Goal: Task Accomplishment & Management: Manage account settings

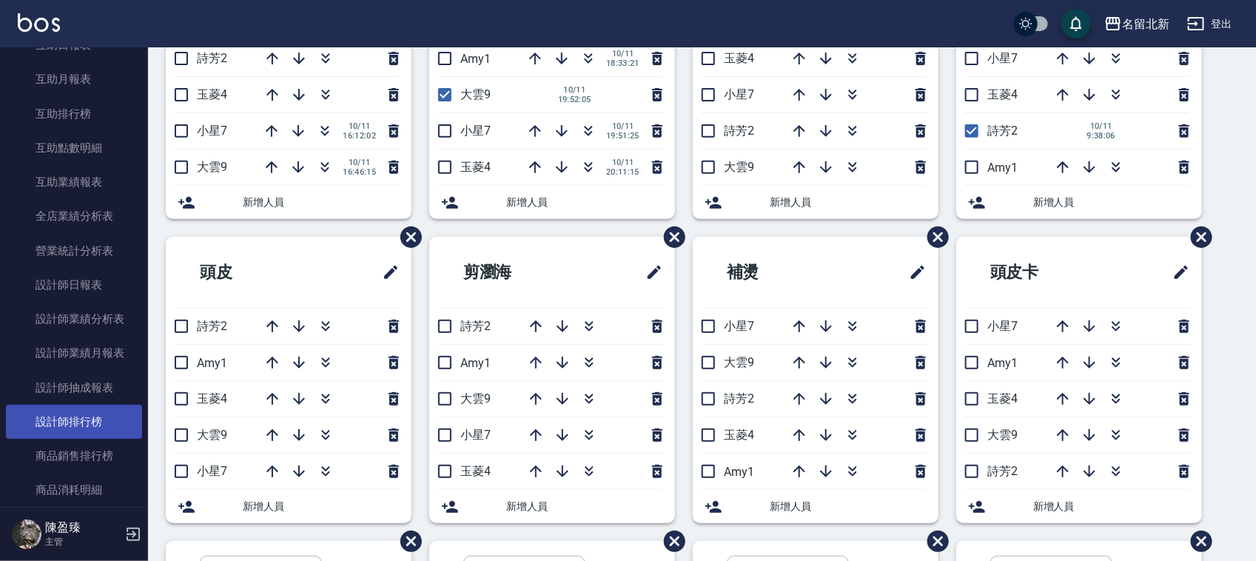
scroll to position [647, 0]
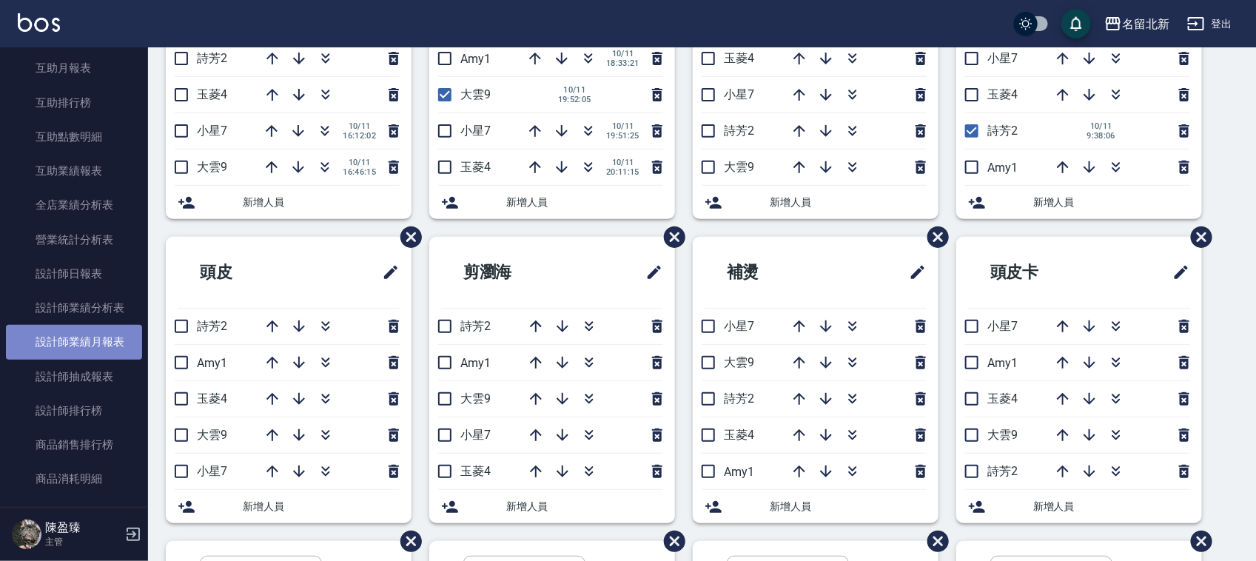
click at [75, 334] on link "設計師業績月報表" at bounding box center [74, 342] width 136 height 34
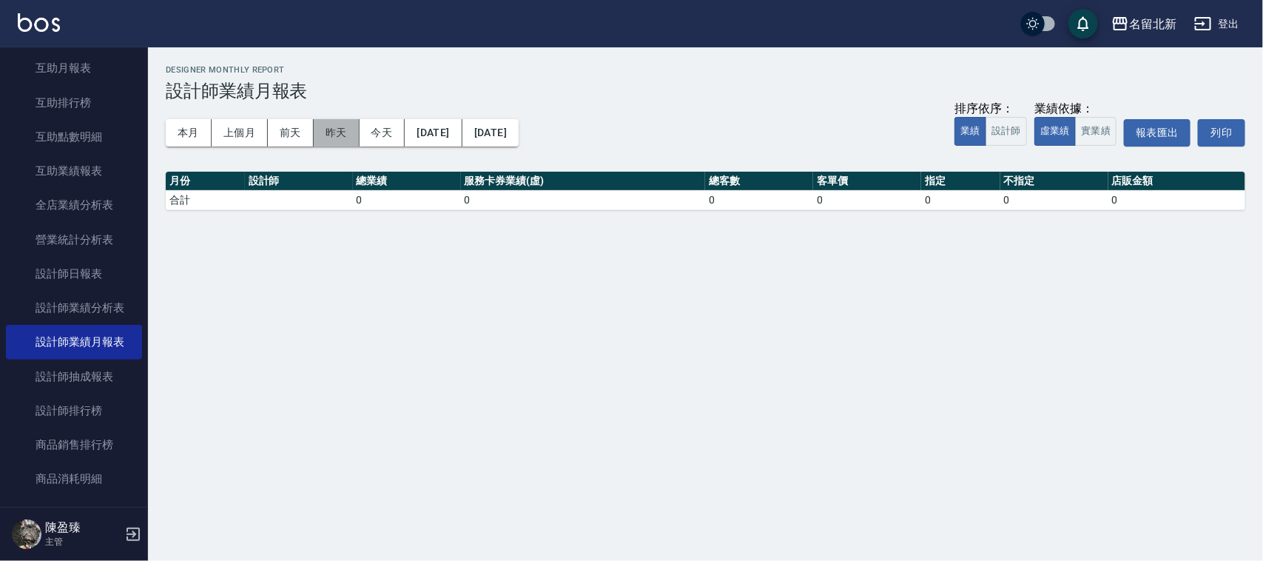
click at [331, 141] on button "昨天" at bounding box center [337, 132] width 46 height 27
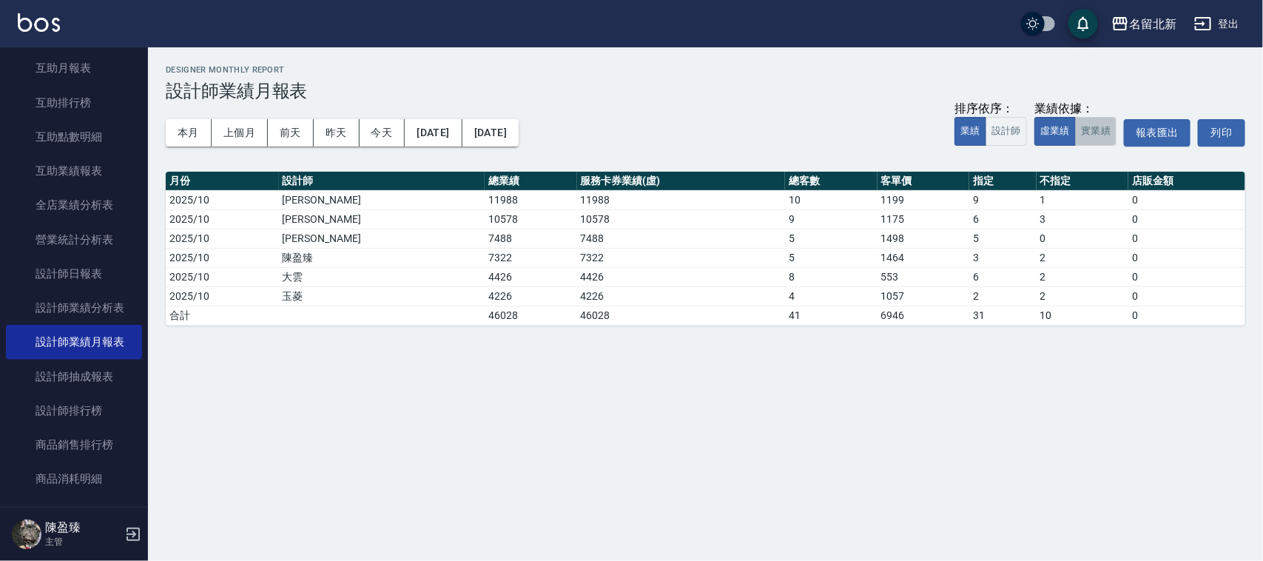
click at [1099, 141] on button "實業績" at bounding box center [1095, 131] width 41 height 29
click at [178, 138] on button "本月" at bounding box center [189, 132] width 46 height 27
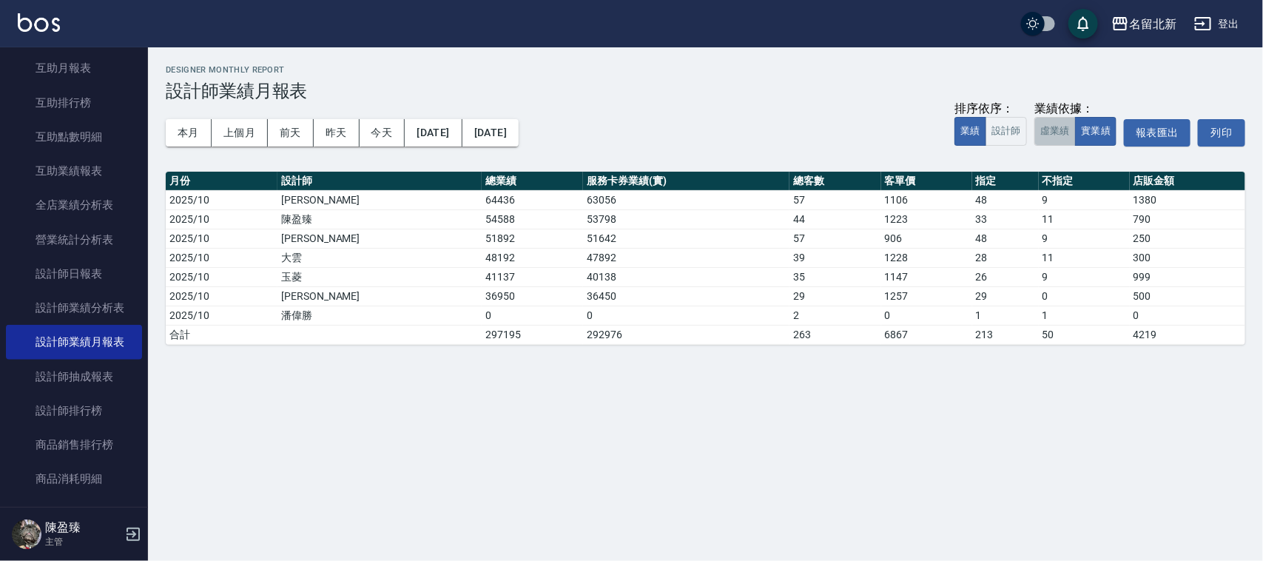
click at [1047, 127] on button "虛業績" at bounding box center [1054, 131] width 41 height 29
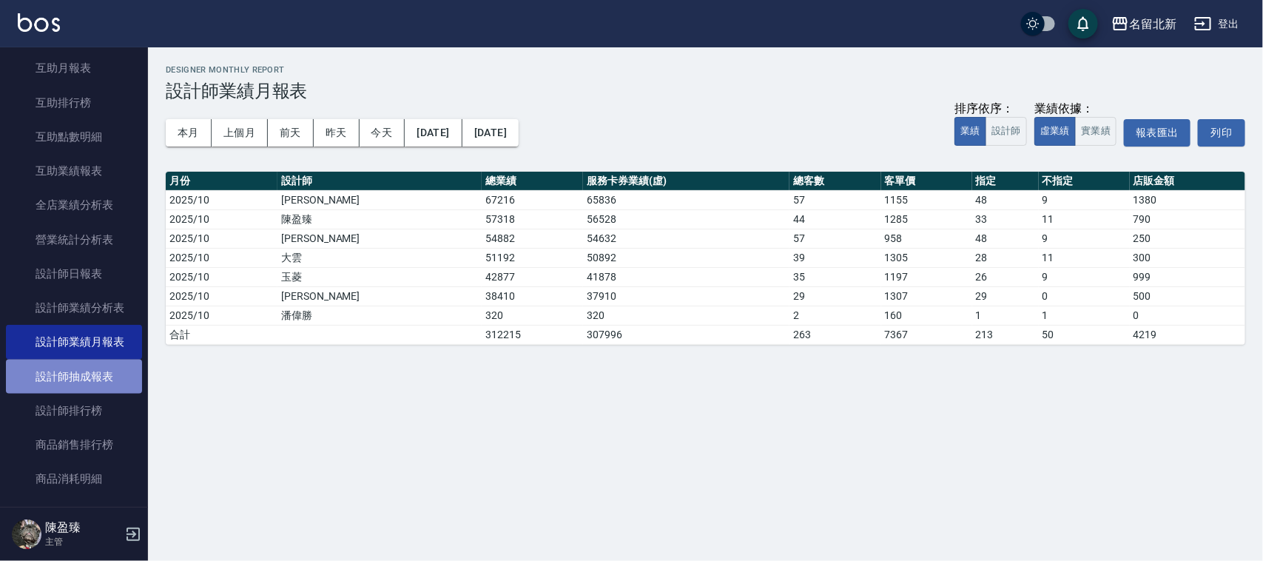
click at [90, 380] on link "設計師抽成報表" at bounding box center [74, 377] width 136 height 34
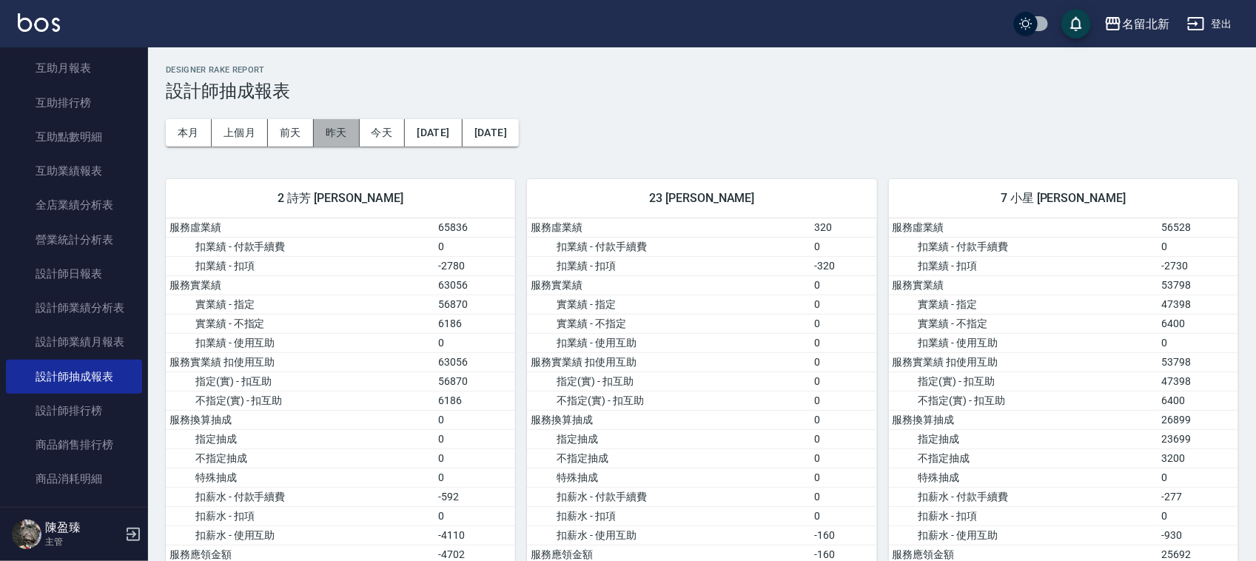
click at [343, 128] on button "昨天" at bounding box center [337, 132] width 46 height 27
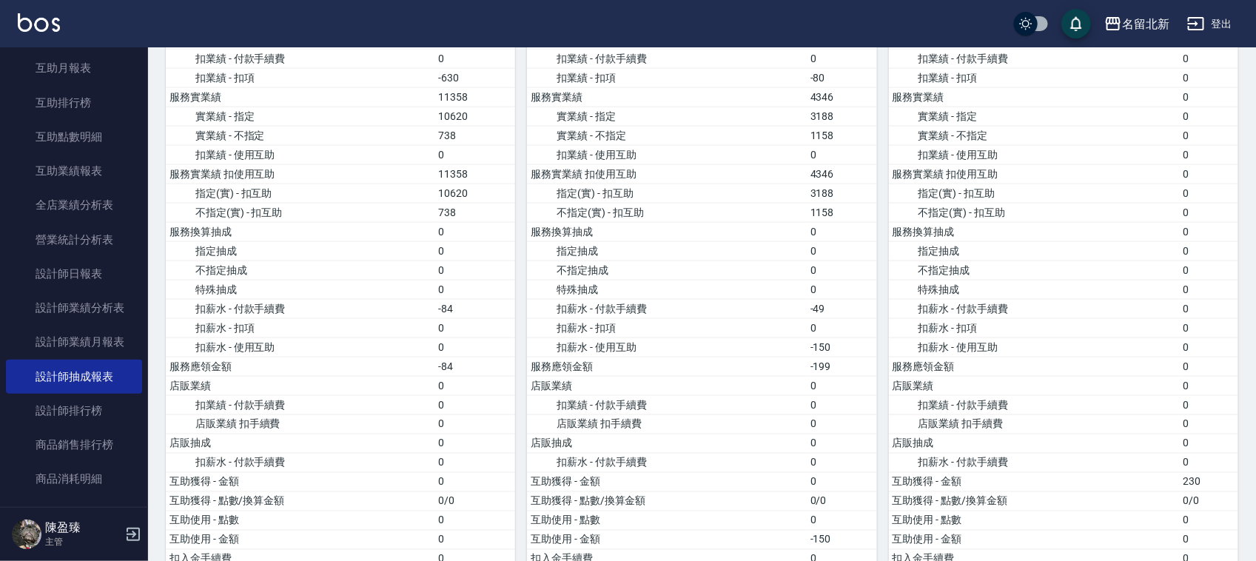
scroll to position [667, 0]
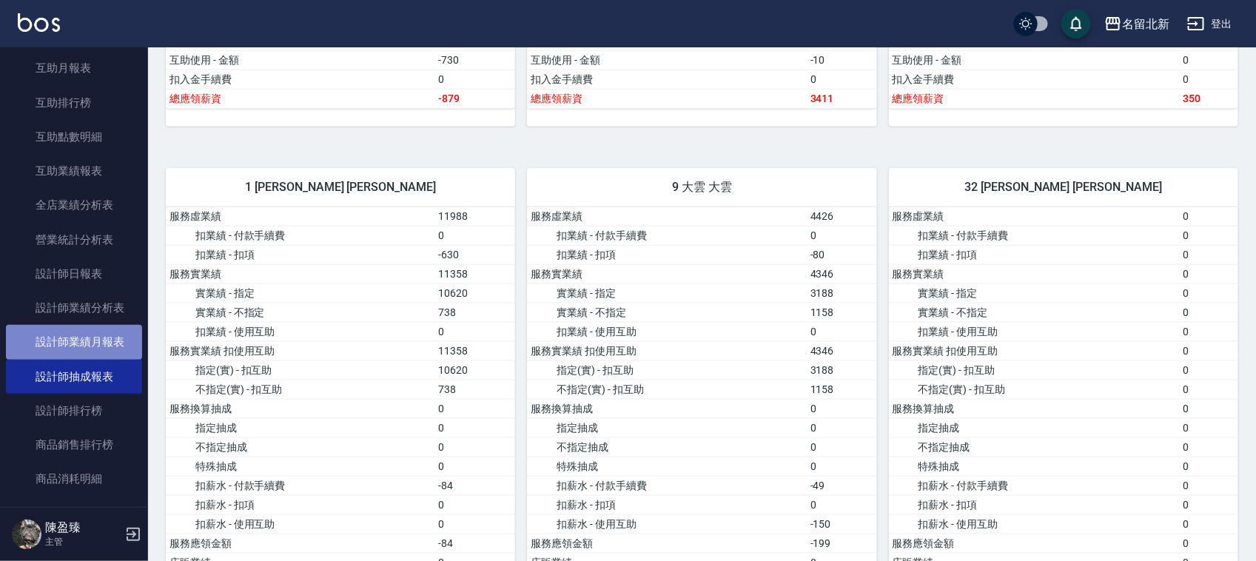
click at [121, 345] on link "設計師業績月報表" at bounding box center [74, 342] width 136 height 34
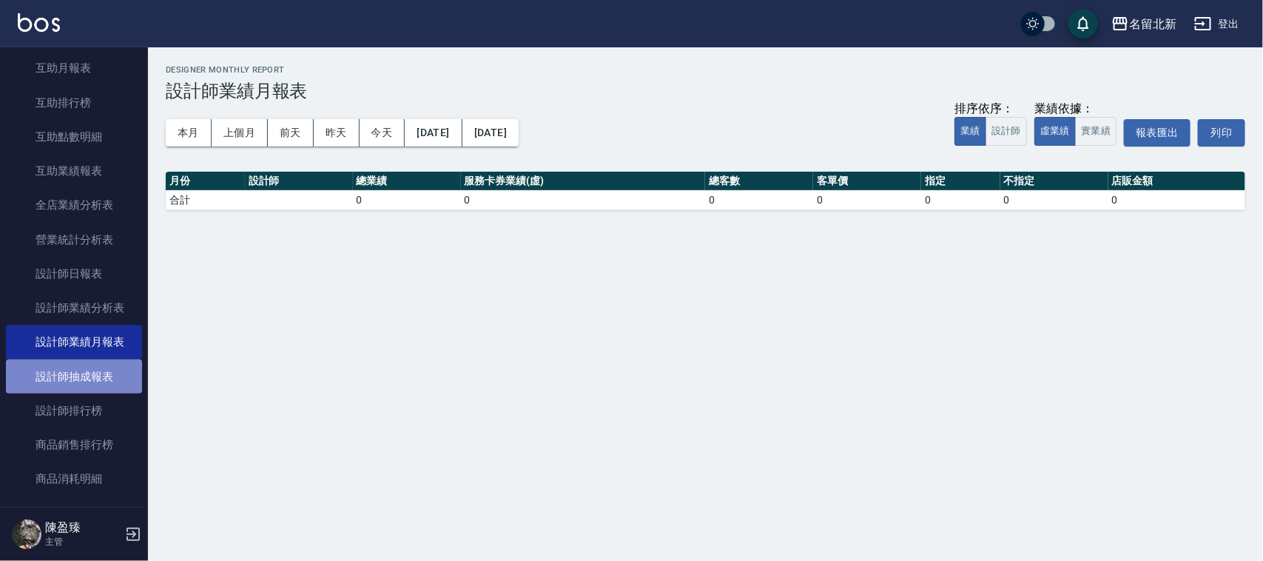
click at [87, 371] on link "設計師抽成報表" at bounding box center [74, 377] width 136 height 34
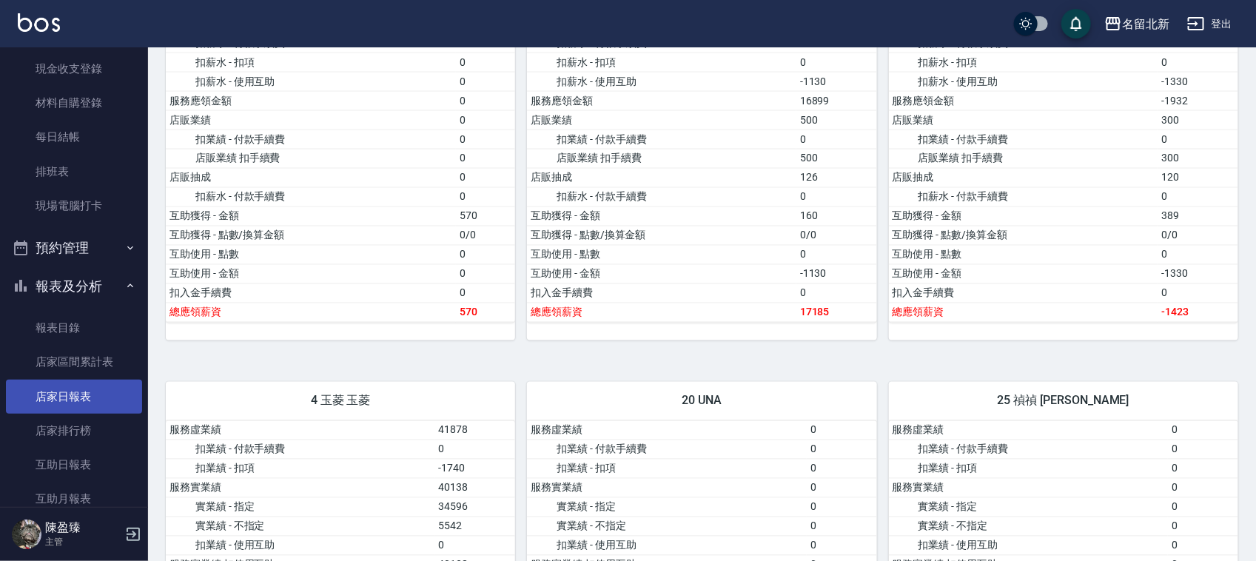
scroll to position [185, 0]
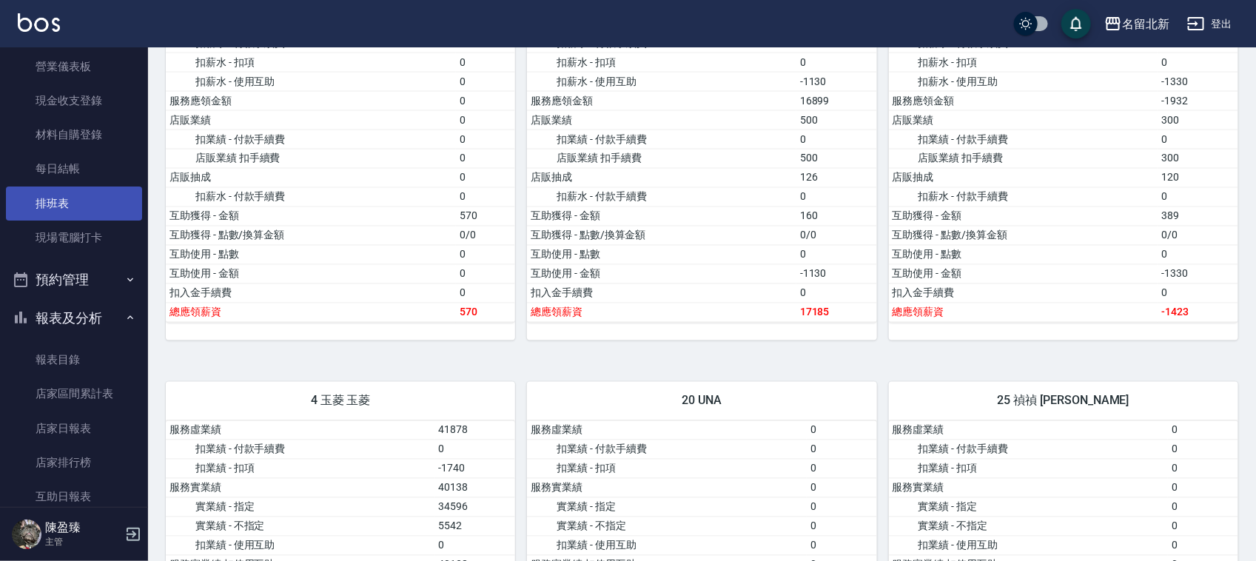
click at [81, 212] on link "排班表" at bounding box center [74, 203] width 136 height 34
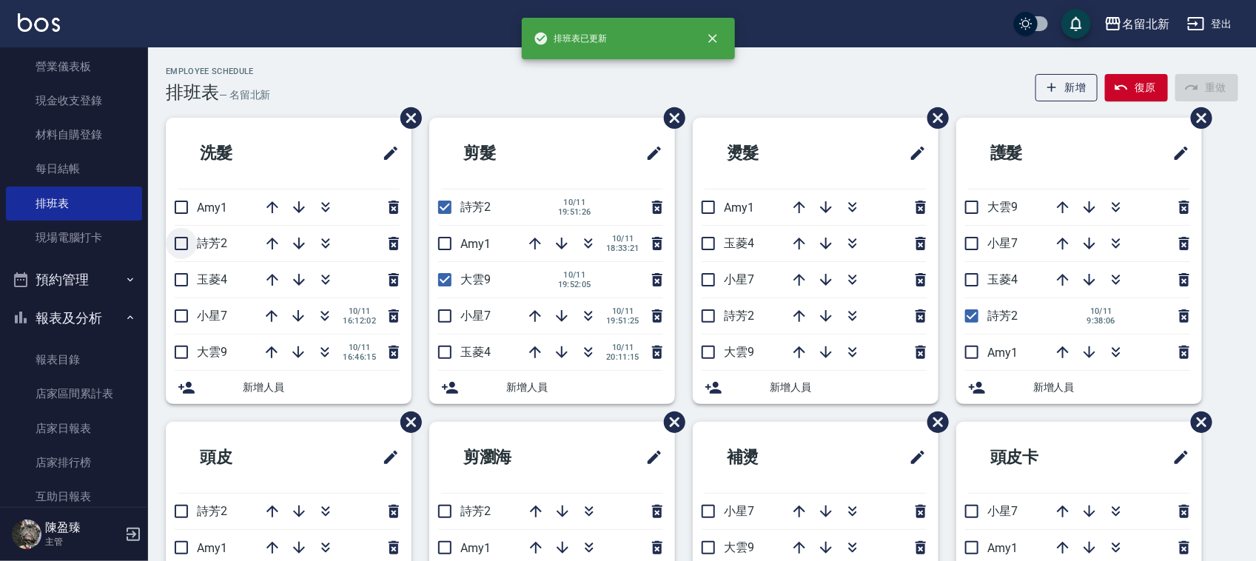
click at [189, 237] on input "checkbox" at bounding box center [181, 243] width 31 height 31
checkbox input "true"
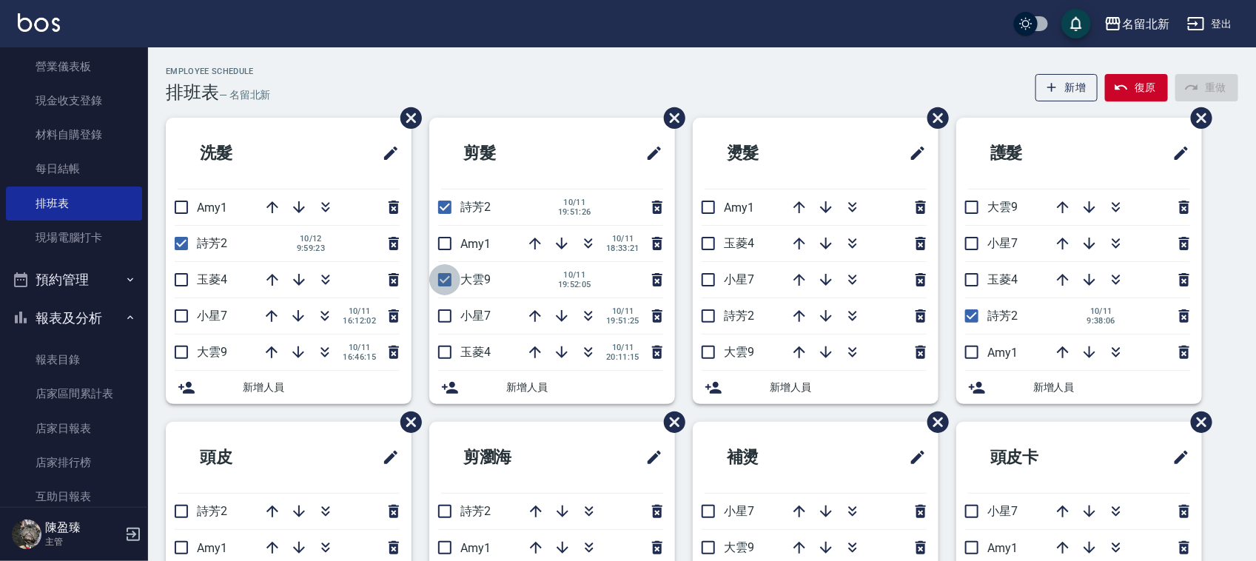
click at [451, 272] on input "checkbox" at bounding box center [444, 279] width 31 height 31
checkbox input "false"
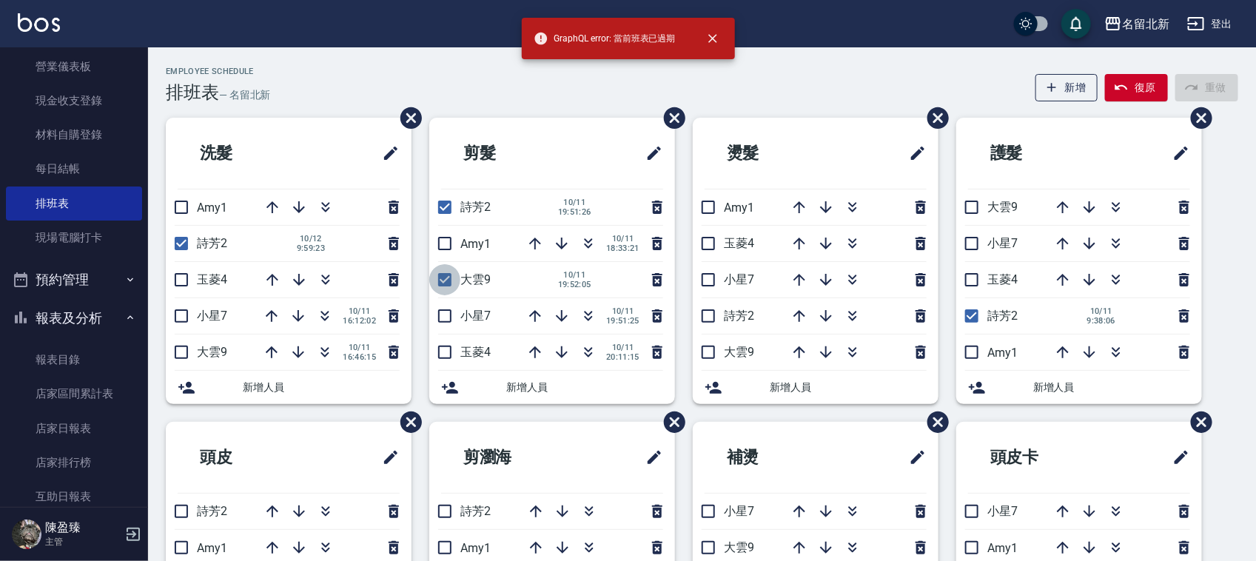
click at [445, 278] on input "checkbox" at bounding box center [444, 279] width 31 height 31
checkbox input "false"
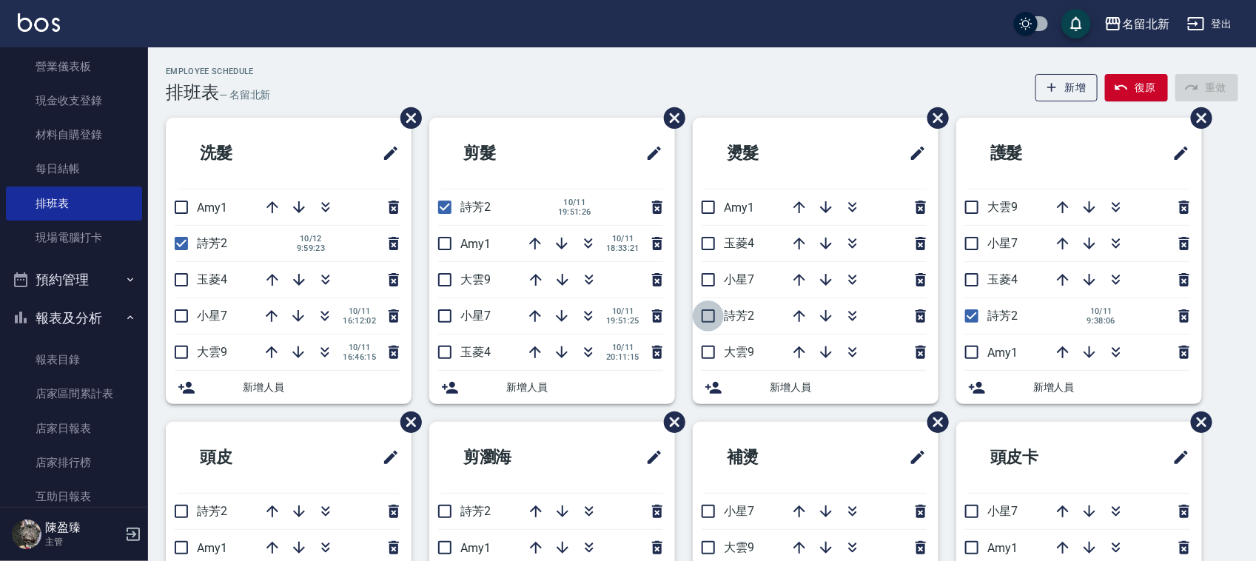
click at [712, 323] on input "checkbox" at bounding box center [708, 315] width 31 height 31
checkbox input "true"
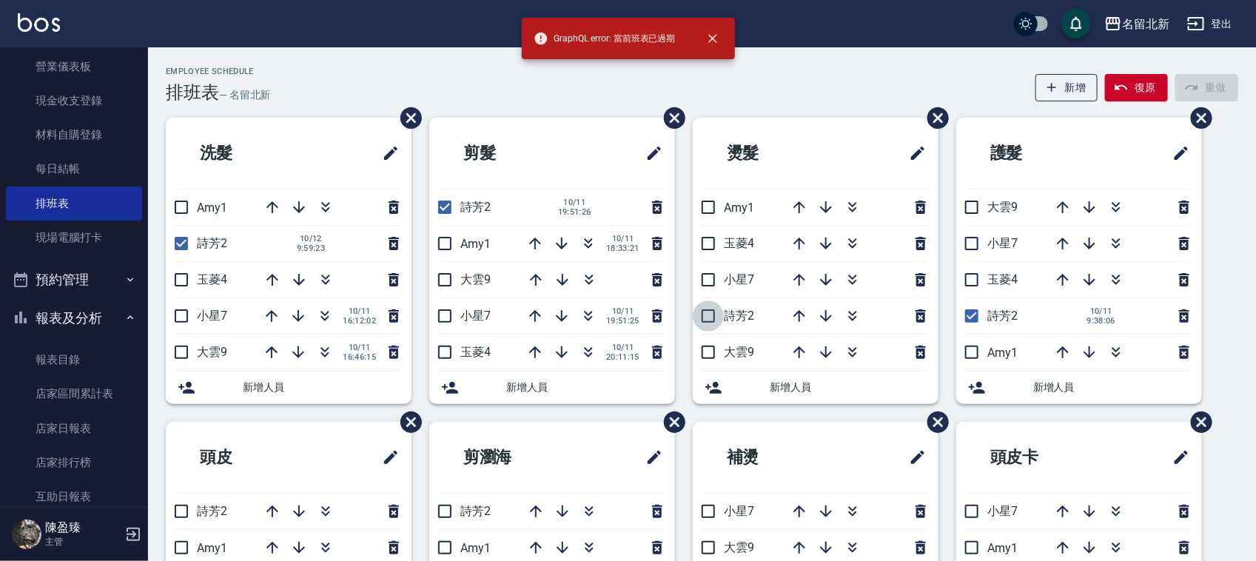
drag, startPoint x: 708, startPoint y: 320, endPoint x: 827, endPoint y: 346, distance: 121.9
click at [710, 322] on input "checkbox" at bounding box center [708, 315] width 31 height 31
checkbox input "true"
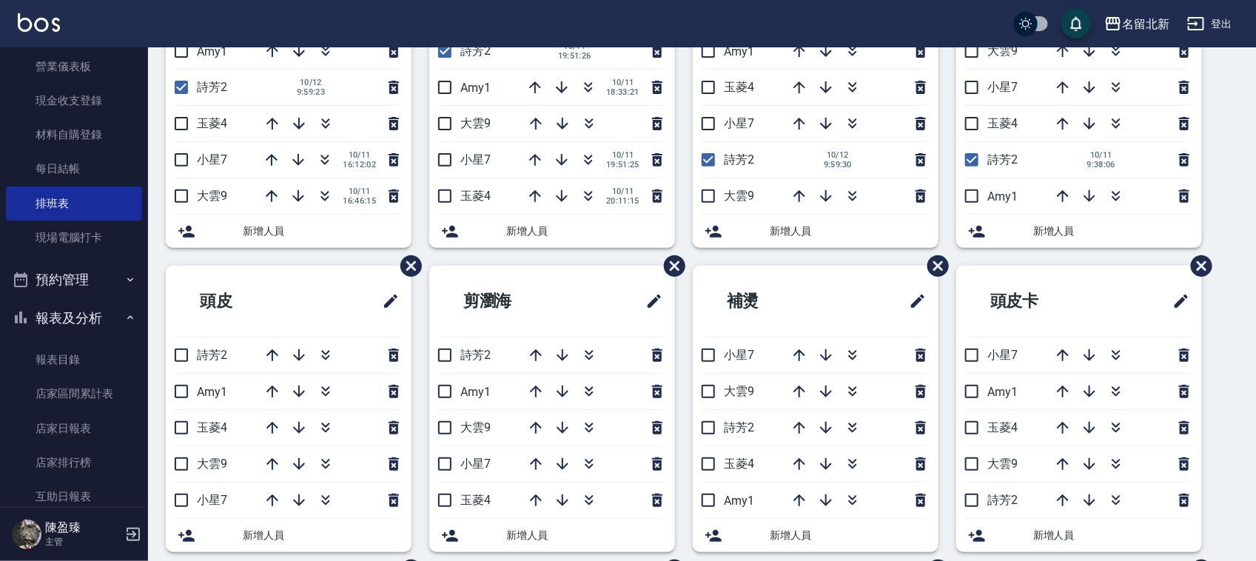
scroll to position [277, 0]
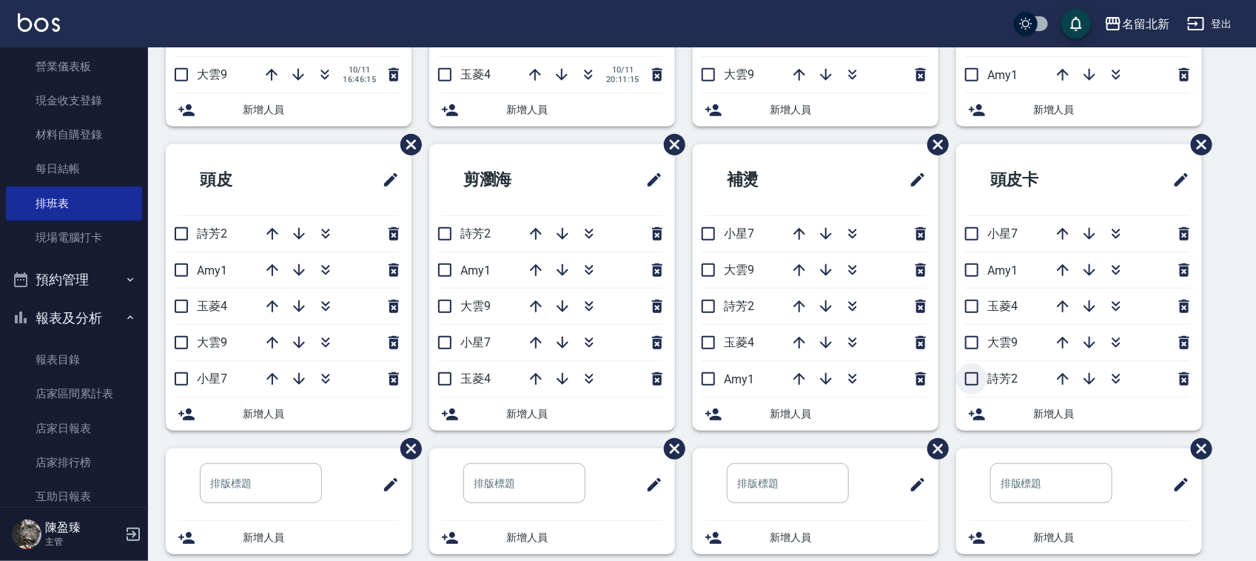
click at [964, 378] on input "checkbox" at bounding box center [971, 378] width 31 height 31
checkbox input "true"
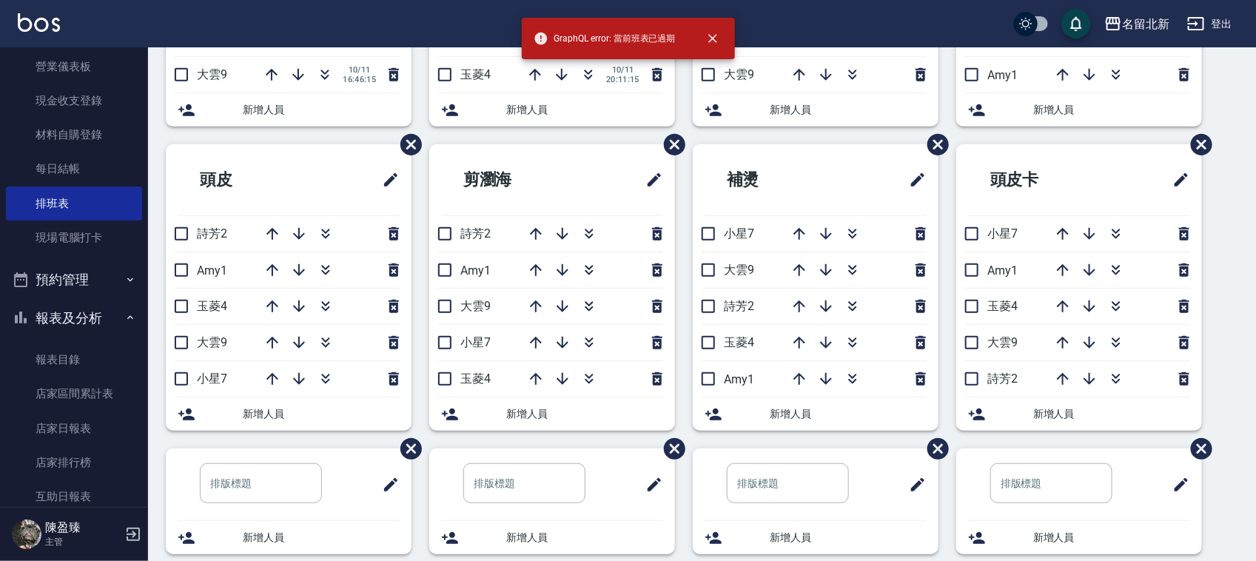
click at [971, 383] on input "checkbox" at bounding box center [971, 378] width 31 height 31
checkbox input "true"
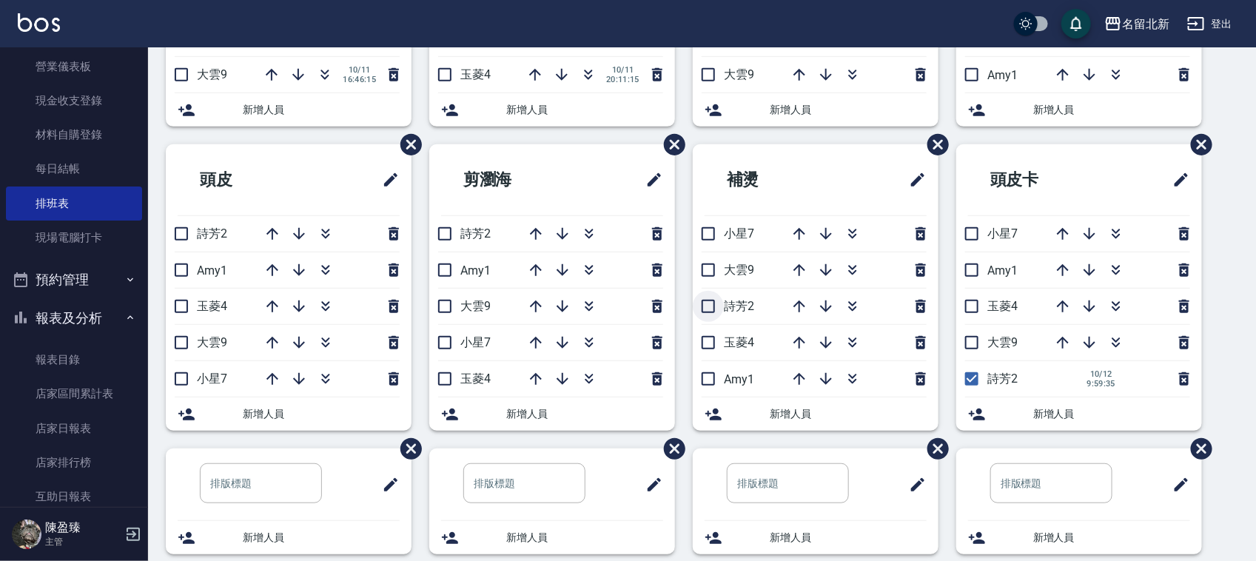
click at [701, 309] on input "checkbox" at bounding box center [708, 306] width 31 height 31
checkbox input "true"
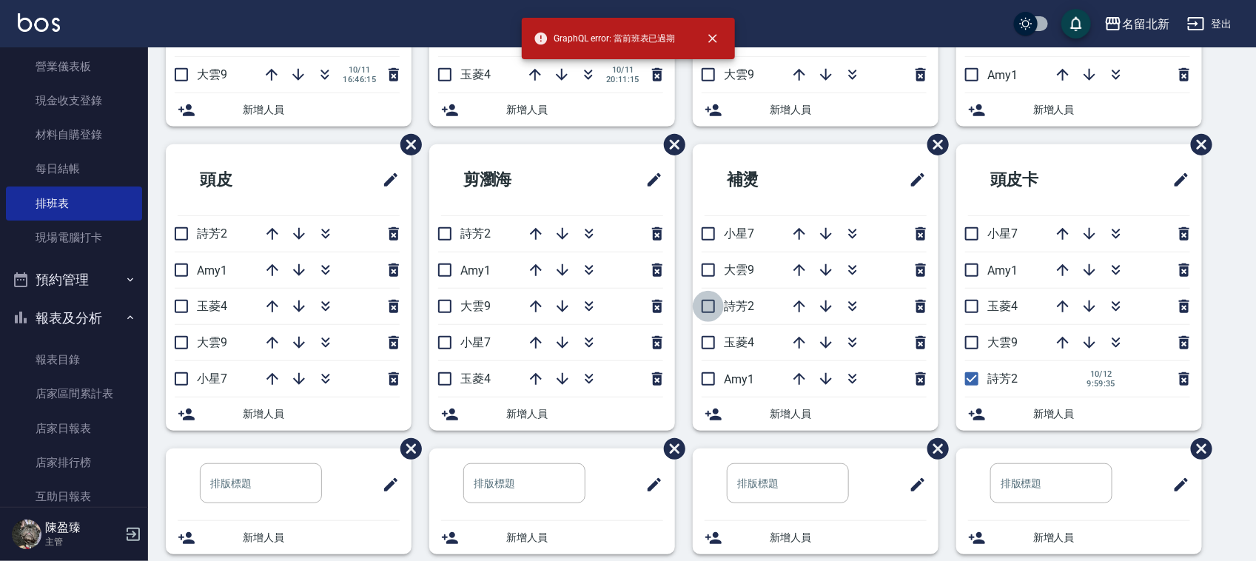
click at [704, 301] on input "checkbox" at bounding box center [708, 306] width 31 height 31
checkbox input "true"
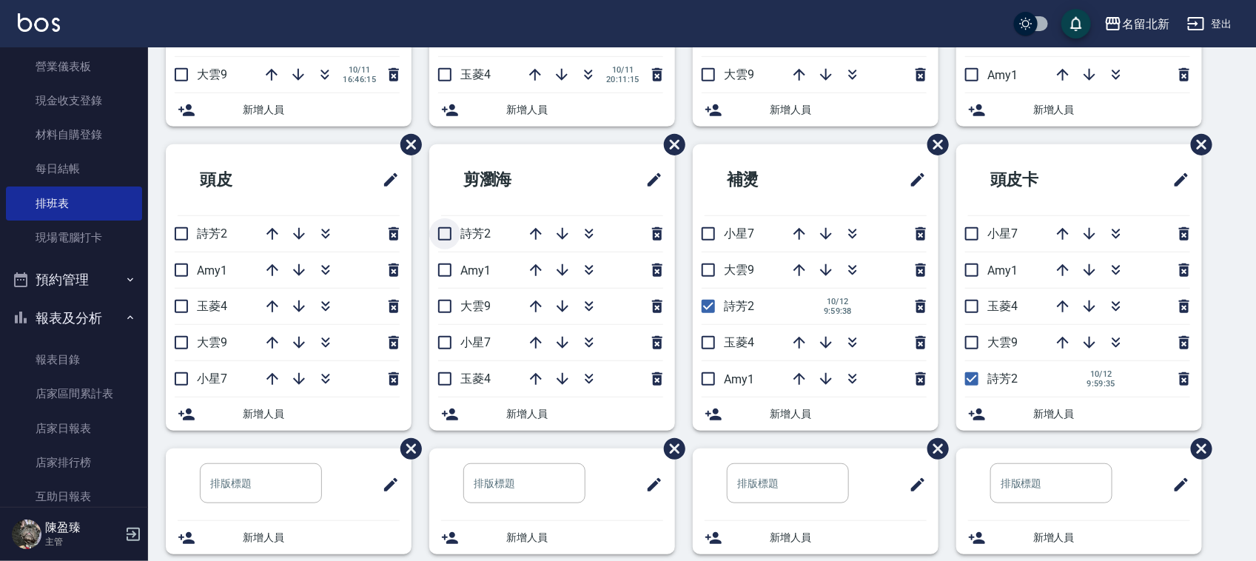
click at [455, 245] on input "checkbox" at bounding box center [444, 233] width 31 height 31
checkbox input "true"
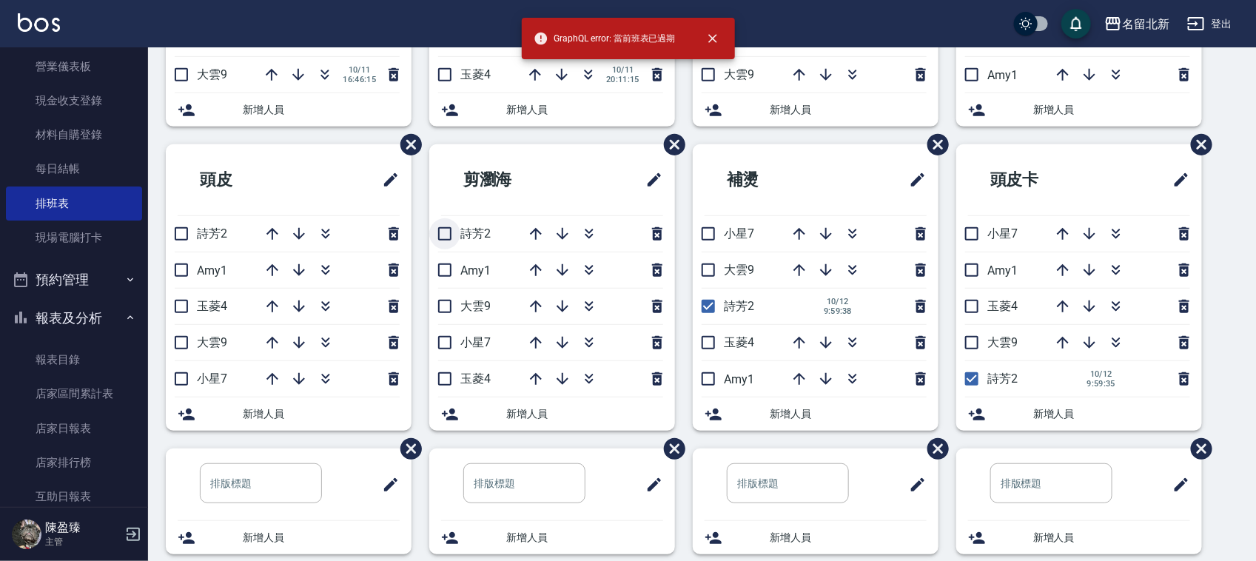
click at [448, 234] on input "checkbox" at bounding box center [444, 233] width 31 height 31
checkbox input "true"
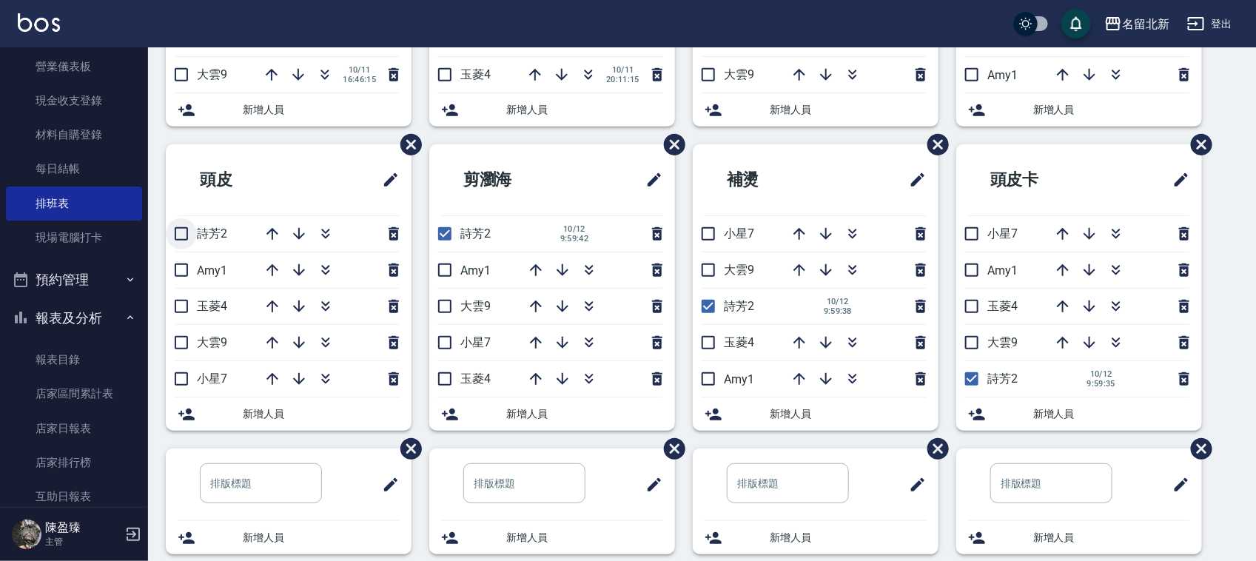
click at [183, 240] on input "checkbox" at bounding box center [181, 233] width 31 height 31
checkbox input "true"
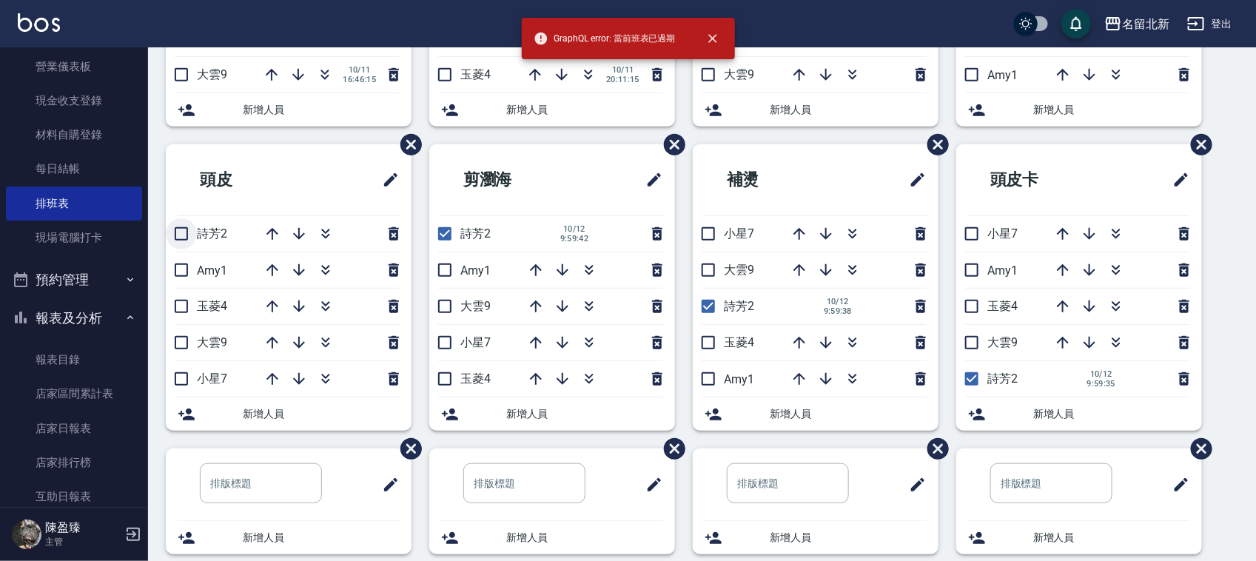
click at [185, 244] on input "checkbox" at bounding box center [181, 233] width 31 height 31
checkbox input "true"
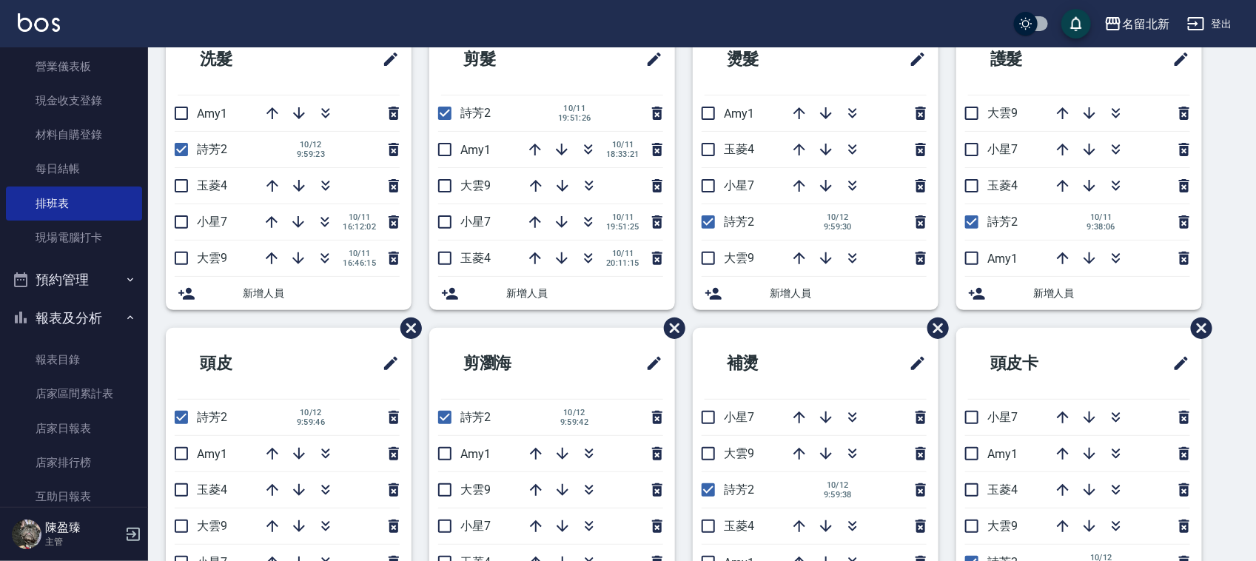
scroll to position [101, 0]
